Goal: Register for event/course

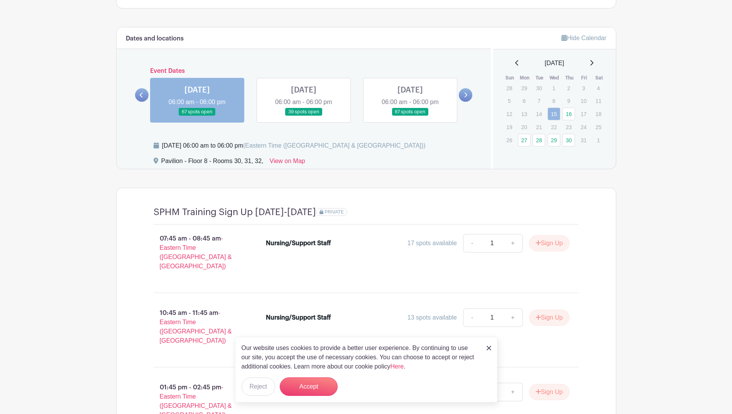
scroll to position [579, 0]
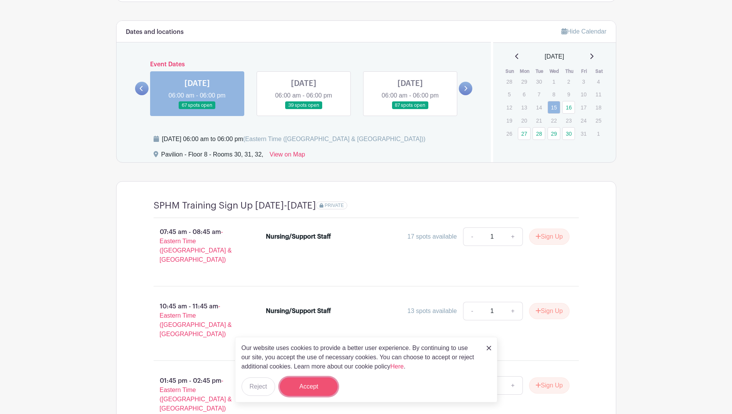
click at [302, 388] on button "Accept" at bounding box center [309, 387] width 58 height 19
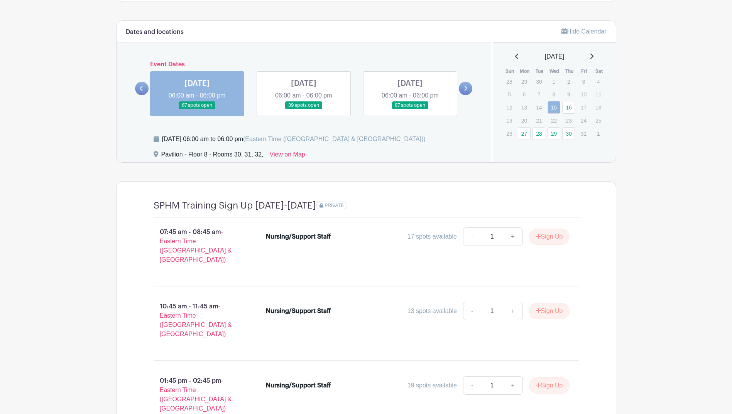
click at [593, 55] on icon at bounding box center [591, 56] width 3 height 5
click at [569, 83] on link "30" at bounding box center [568, 82] width 13 height 13
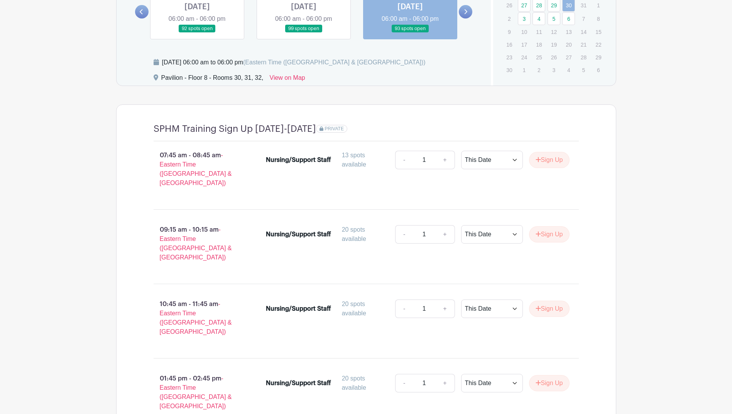
scroll to position [656, 0]
click at [444, 299] on link "+" at bounding box center [444, 308] width 19 height 19
click at [400, 299] on link "-" at bounding box center [404, 308] width 18 height 19
type input "1"
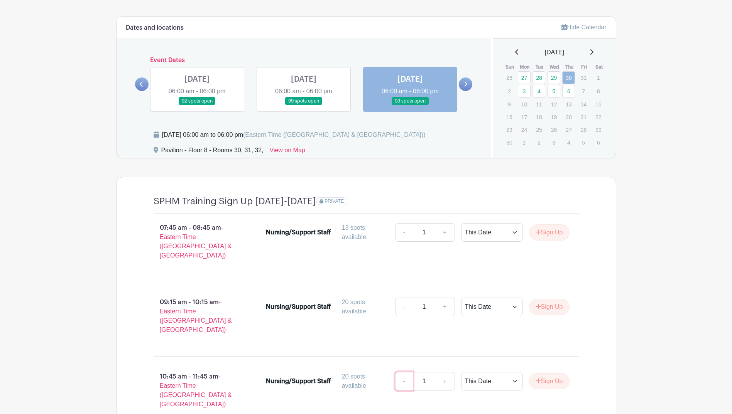
scroll to position [621, 0]
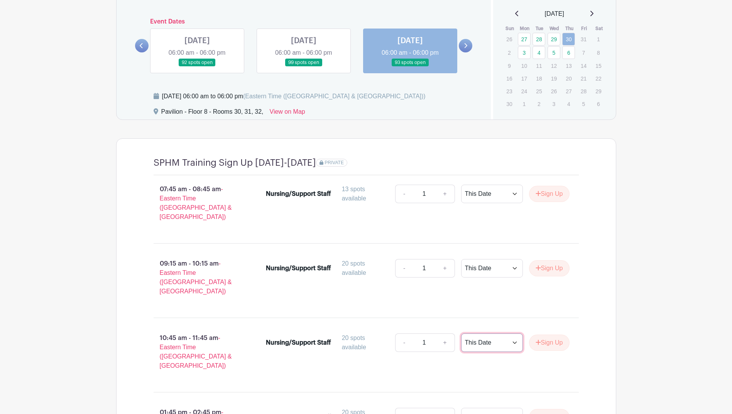
click at [499, 334] on select "This Date Select Dates" at bounding box center [492, 343] width 62 height 19
click at [552, 335] on button "Sign Up" at bounding box center [549, 343] width 41 height 16
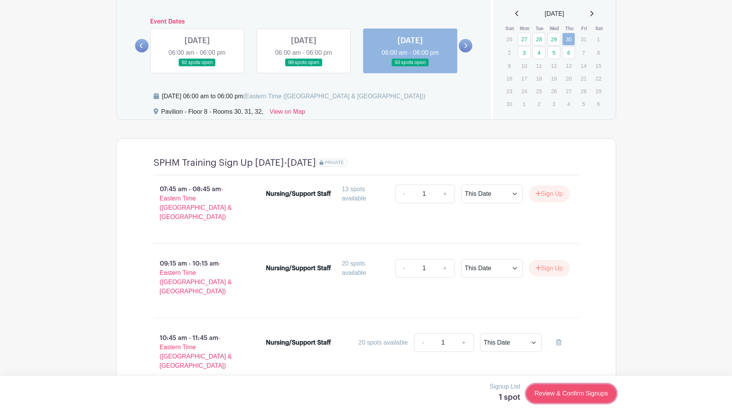
click at [567, 393] on link "Review & Confirm Signups" at bounding box center [570, 394] width 89 height 19
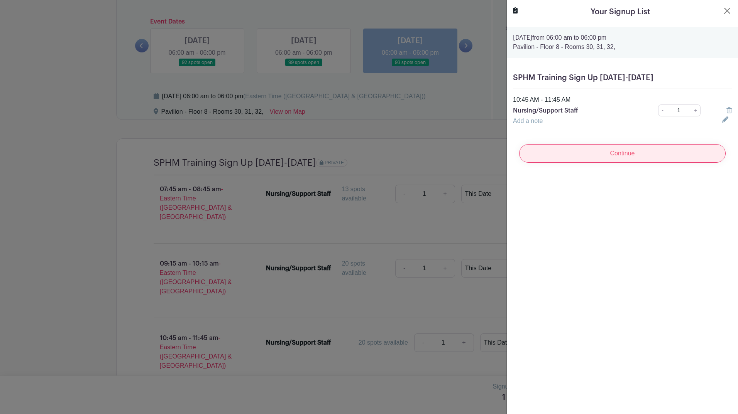
click at [618, 157] on input "Continue" at bounding box center [622, 153] width 206 height 19
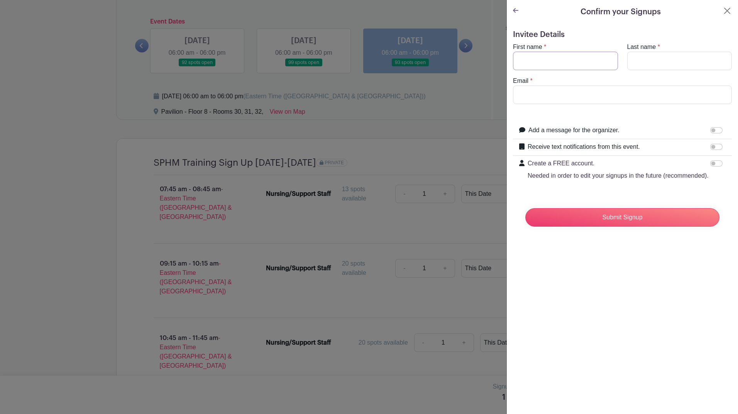
click at [545, 59] on input "First name" at bounding box center [565, 61] width 105 height 19
click at [565, 100] on input "Email" at bounding box center [622, 95] width 219 height 19
click at [550, 71] on turbo-frame "First name * Last name * Email *" at bounding box center [622, 73] width 219 height 62
click at [550, 70] on turbo-frame "First name * Last name * Email *" at bounding box center [622, 73] width 219 height 62
click at [550, 69] on input "First name" at bounding box center [565, 61] width 105 height 19
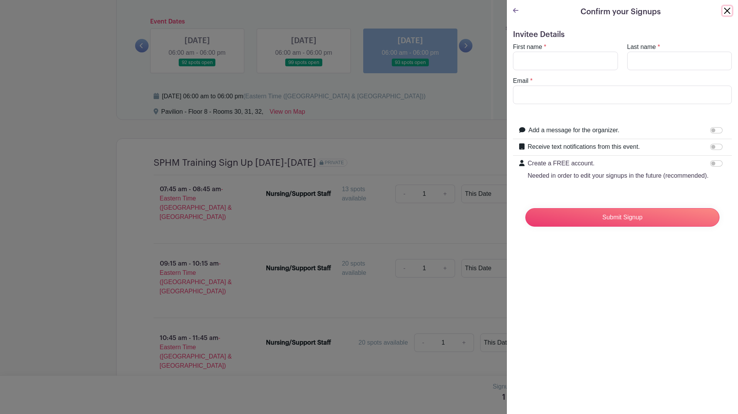
click at [722, 11] on button "Close" at bounding box center [726, 10] width 9 height 9
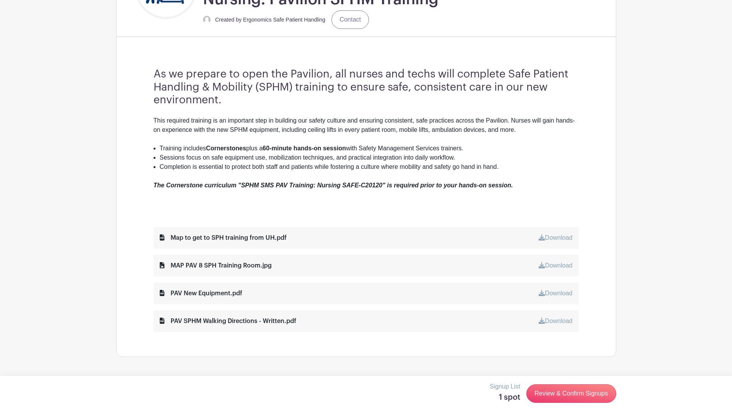
scroll to position [236, 0]
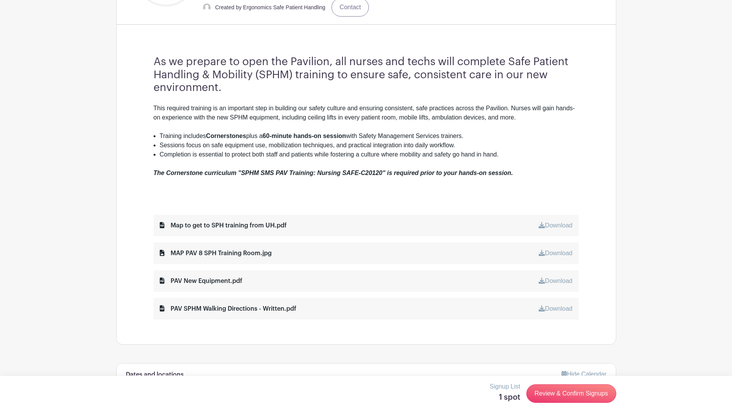
click at [268, 223] on div "Map to get to SPH training from UH.pdf" at bounding box center [223, 225] width 127 height 9
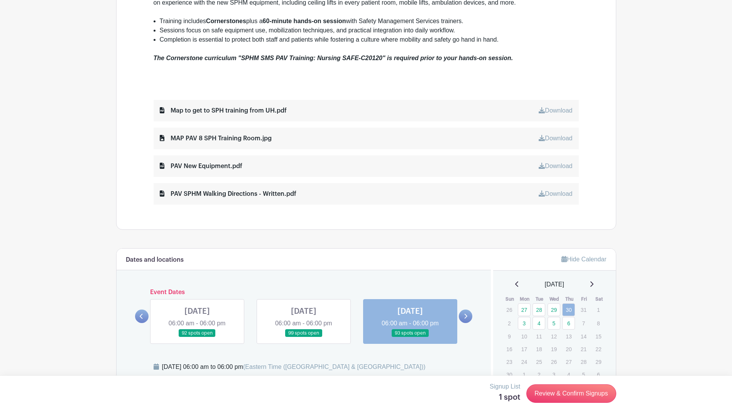
scroll to position [351, 0]
click at [233, 194] on div "PAV SPHM Walking Directions - Written.pdf" at bounding box center [228, 193] width 137 height 9
click at [558, 194] on link "Download" at bounding box center [556, 193] width 34 height 7
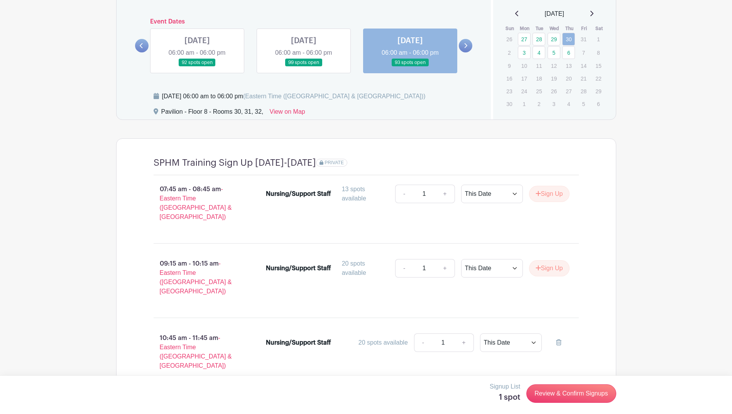
scroll to position [660, 0]
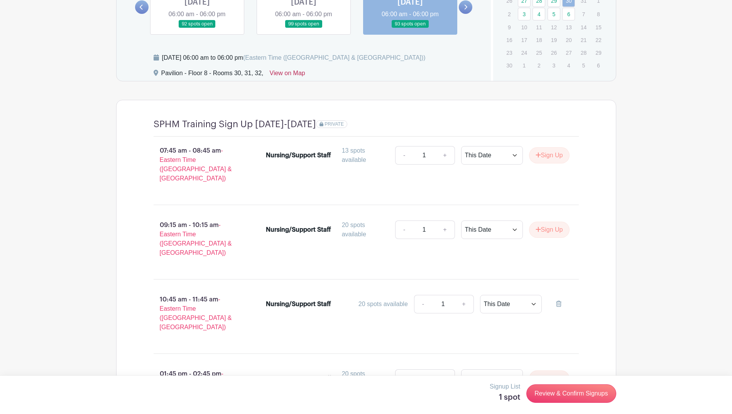
click at [275, 73] on link "View on Map" at bounding box center [287, 75] width 35 height 12
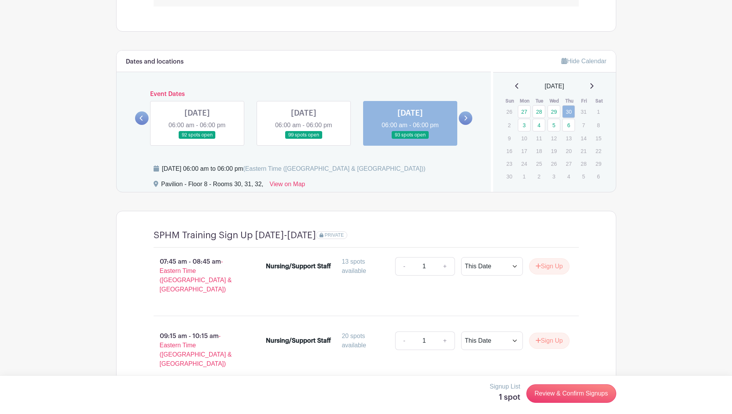
scroll to position [506, 0]
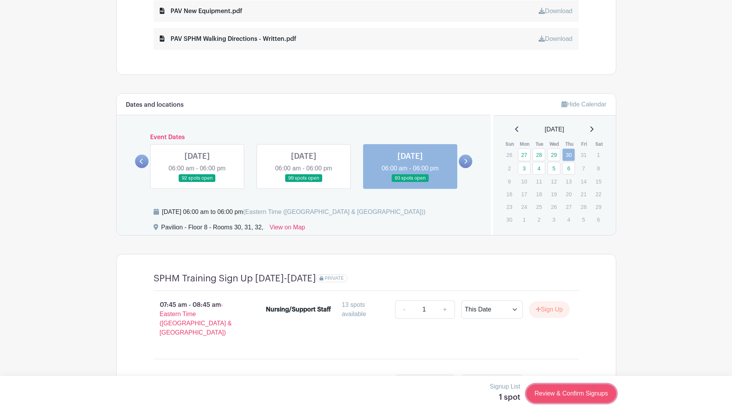
click at [562, 391] on link "Review & Confirm Signups" at bounding box center [570, 394] width 89 height 19
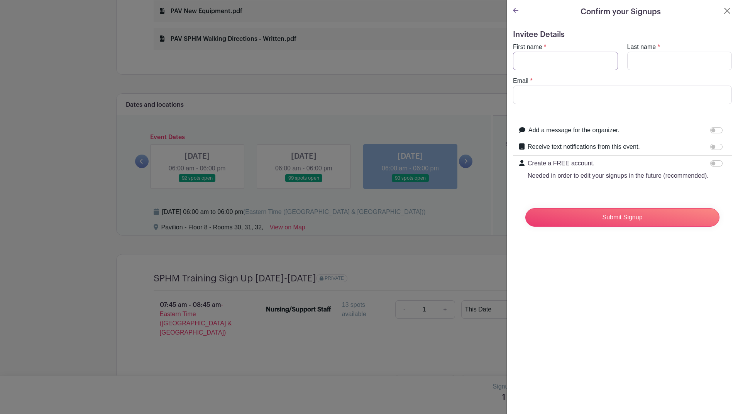
click at [540, 57] on input "First name" at bounding box center [565, 61] width 105 height 19
click at [722, 11] on button "Close" at bounding box center [726, 10] width 9 height 9
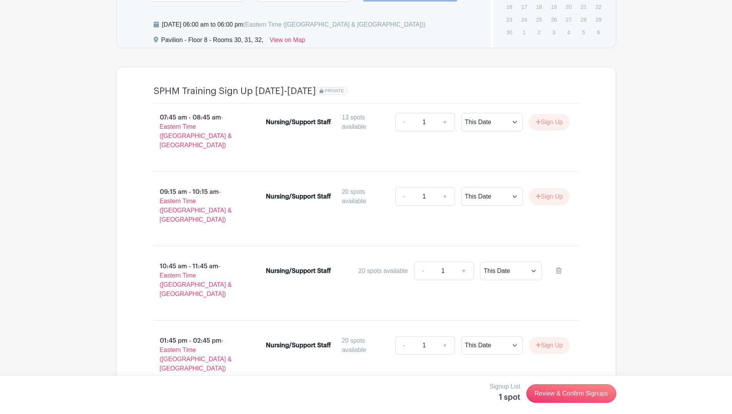
scroll to position [737, 0]
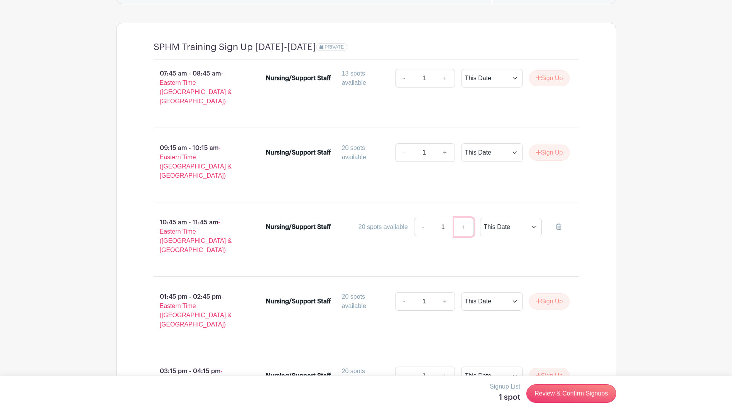
click at [463, 218] on link "+" at bounding box center [463, 227] width 19 height 19
type input "2"
click at [562, 395] on link "Review & Confirm Signups" at bounding box center [570, 394] width 89 height 19
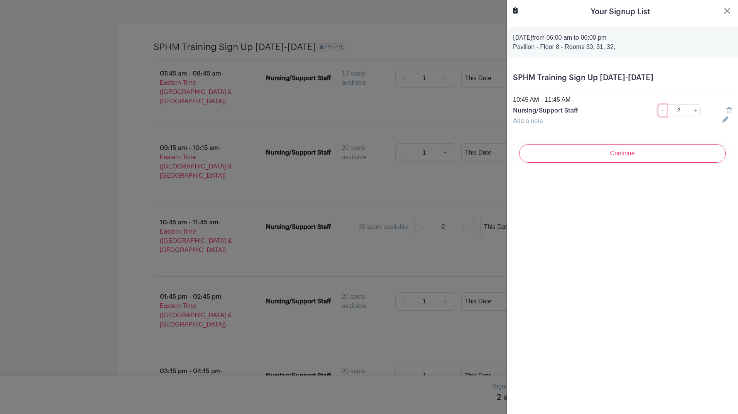
click at [659, 113] on link "-" at bounding box center [662, 111] width 8 height 12
type input "1"
click at [624, 151] on input "Continue" at bounding box center [622, 153] width 206 height 19
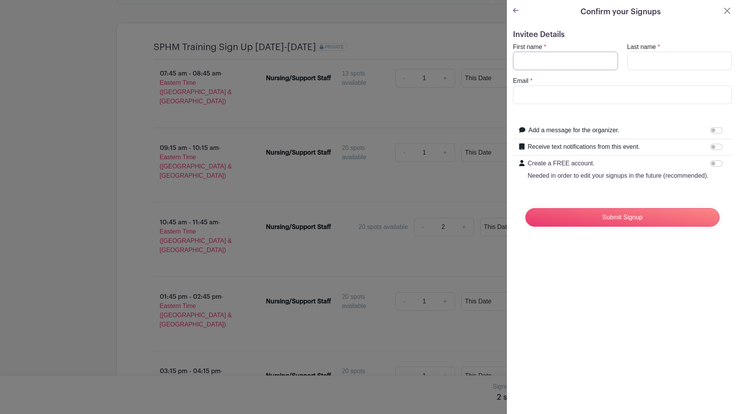
click at [542, 67] on input "First name" at bounding box center [565, 61] width 105 height 19
type input "[PERSON_NAME]"
type input "Painter"
type input "[EMAIL_ADDRESS][DOMAIN_NAME]"
click at [570, 67] on input "[PERSON_NAME]" at bounding box center [565, 61] width 105 height 19
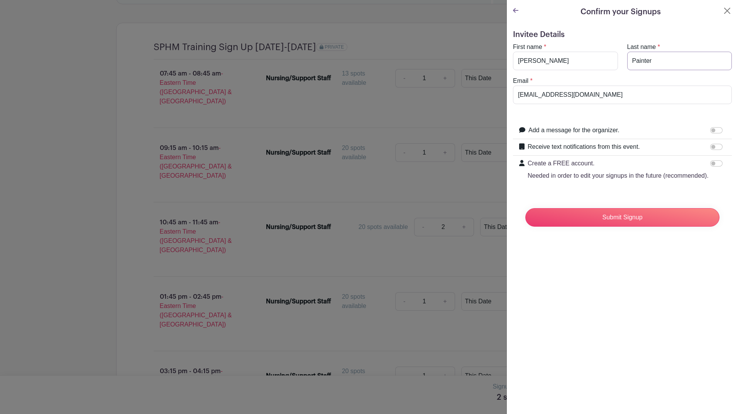
click at [662, 68] on input "Painter" at bounding box center [679, 61] width 105 height 19
click at [600, 93] on input "[EMAIL_ADDRESS][DOMAIN_NAME]" at bounding box center [622, 95] width 219 height 19
click at [547, 96] on input "[EMAIL_ADDRESS][DOMAIN_NAME]" at bounding box center [622, 95] width 219 height 19
click at [595, 96] on input "[EMAIL_ADDRESS][DOMAIN_NAME]" at bounding box center [622, 95] width 219 height 19
click at [540, 93] on input "[EMAIL_ADDRESS][DOMAIN_NAME]" at bounding box center [622, 95] width 219 height 19
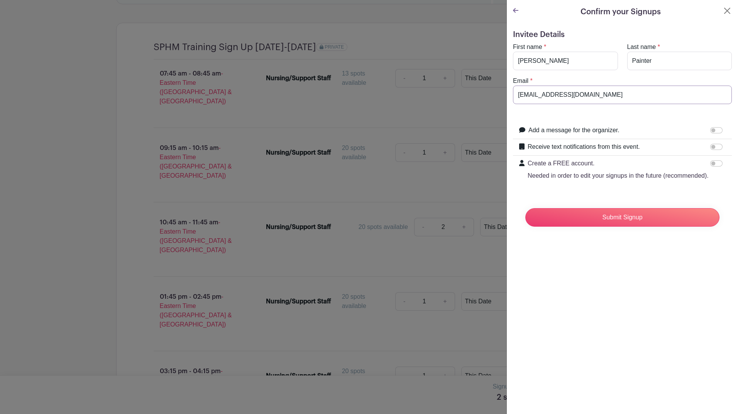
click at [606, 95] on input "[EMAIL_ADDRESS][DOMAIN_NAME]" at bounding box center [622, 95] width 219 height 19
click at [542, 93] on input "[EMAIL_ADDRESS][DOMAIN_NAME]" at bounding box center [622, 95] width 219 height 19
click at [602, 95] on input "[EMAIL_ADDRESS][DOMAIN_NAME]" at bounding box center [622, 95] width 219 height 19
click at [568, 64] on input "[PERSON_NAME]" at bounding box center [565, 61] width 105 height 19
click at [602, 93] on input "[EMAIL_ADDRESS][DOMAIN_NAME]" at bounding box center [622, 95] width 219 height 19
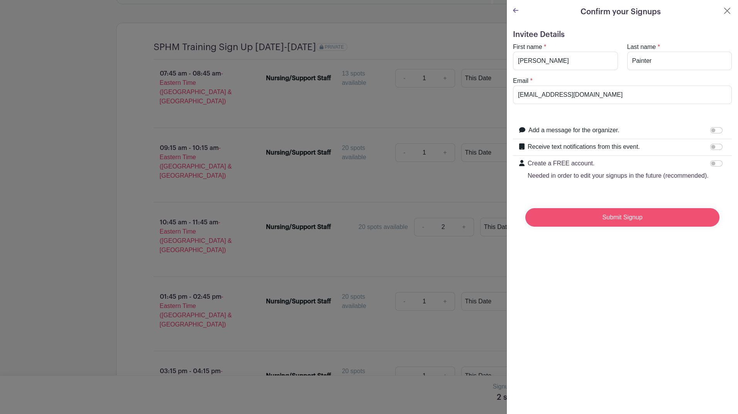
click at [600, 227] on input "Submit Signup" at bounding box center [622, 217] width 194 height 19
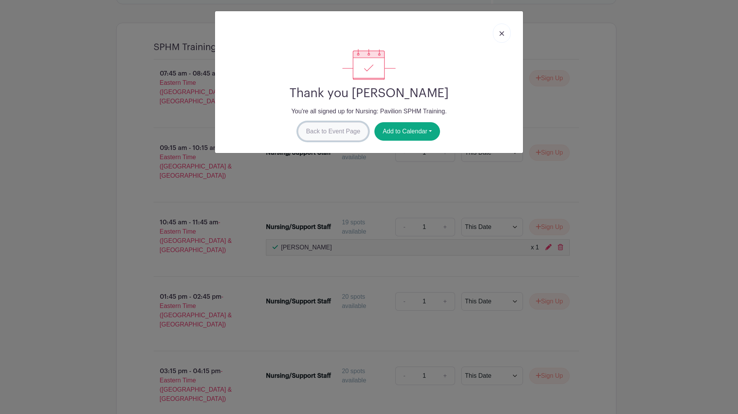
click at [336, 130] on link "Back to Event Page" at bounding box center [333, 131] width 71 height 19
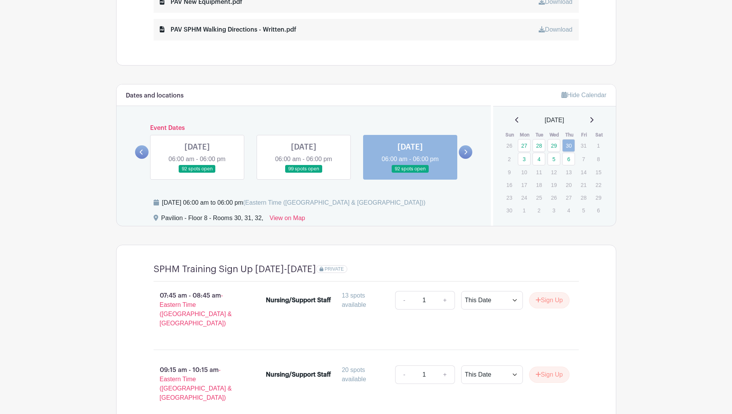
scroll to position [510, 0]
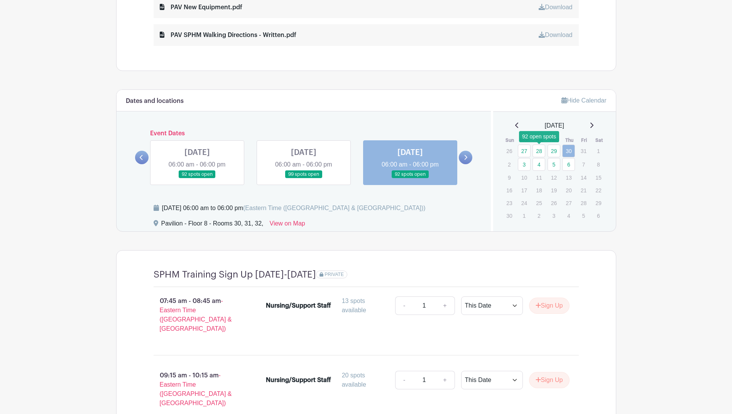
click at [539, 152] on link "28" at bounding box center [538, 151] width 13 height 13
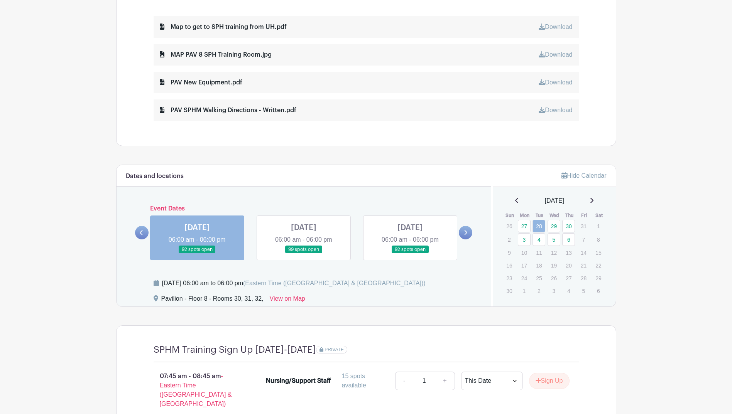
scroll to position [317, 0]
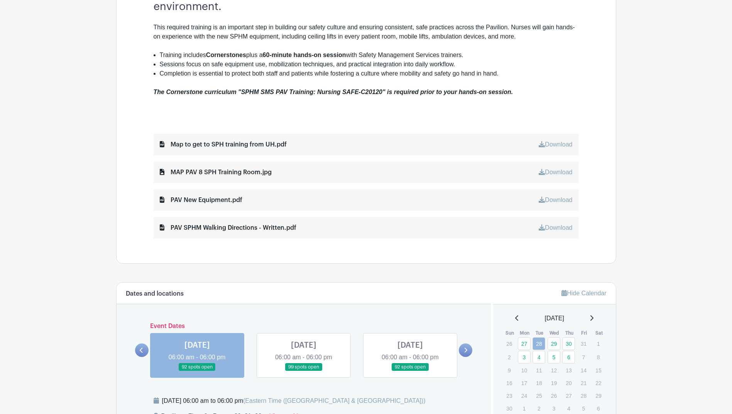
click at [208, 144] on div "Map to get to SPH training from UH.pdf" at bounding box center [223, 144] width 127 height 9
click at [161, 144] on icon at bounding box center [162, 144] width 5 height 6
click at [557, 145] on link "Download" at bounding box center [556, 144] width 34 height 7
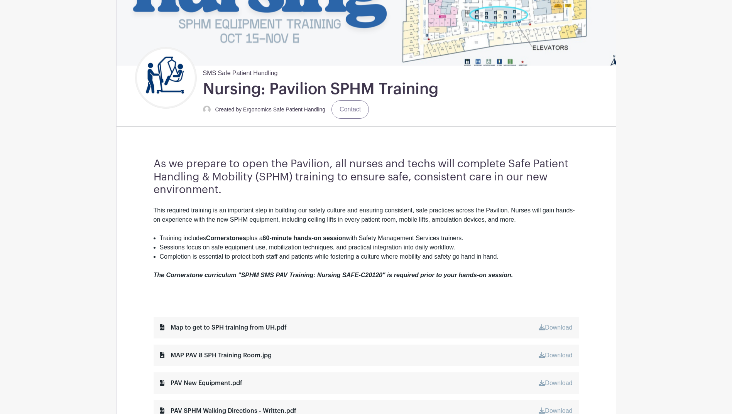
scroll to position [240, 0]
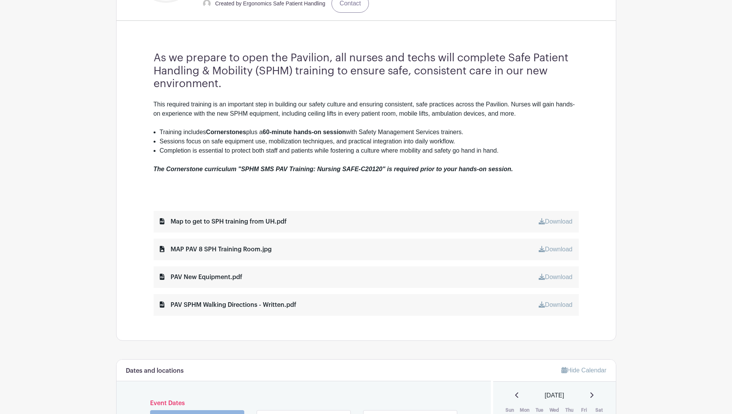
click at [549, 249] on link "Download" at bounding box center [556, 249] width 34 height 7
click at [687, 109] on main "Log In Sign Up for Free SMS Safe Patient Handling Nursing: Pavilion SPHM Traini…" at bounding box center [366, 378] width 732 height 1236
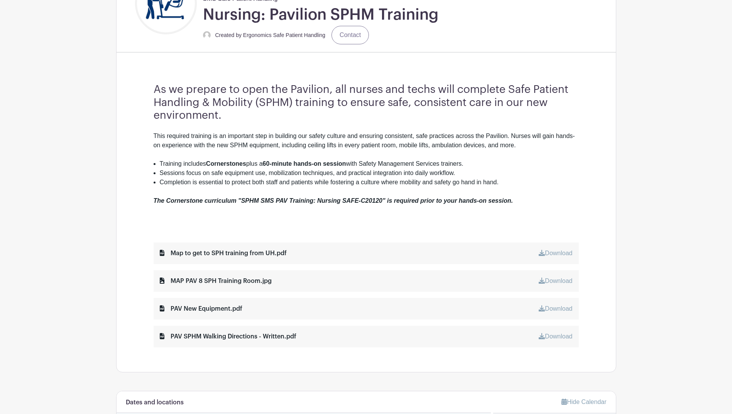
scroll to position [201, 0]
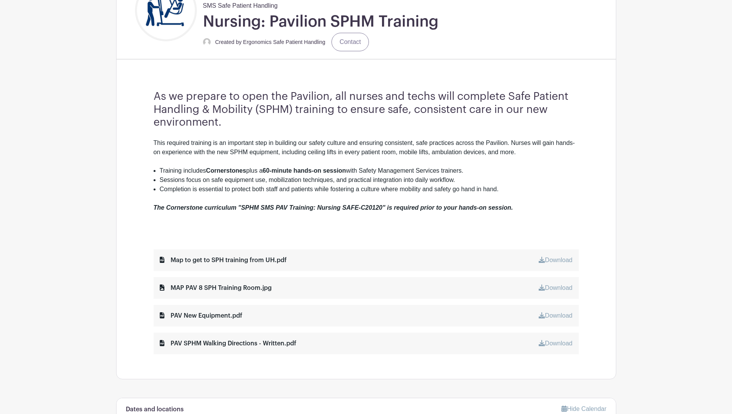
click at [558, 314] on link "Download" at bounding box center [556, 315] width 34 height 7
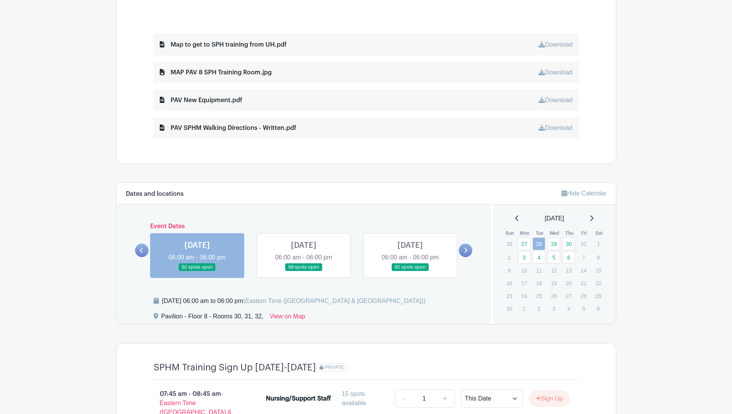
scroll to position [432, 0]
